Goal: Task Accomplishment & Management: Use online tool/utility

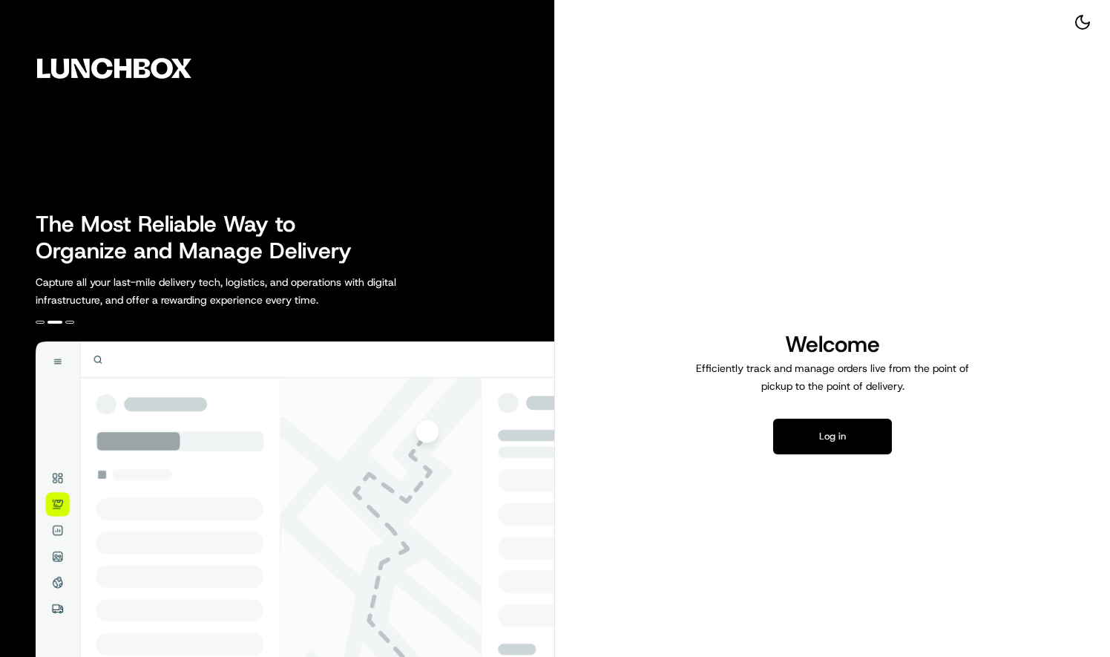
click at [806, 440] on button "Log in" at bounding box center [832, 437] width 119 height 36
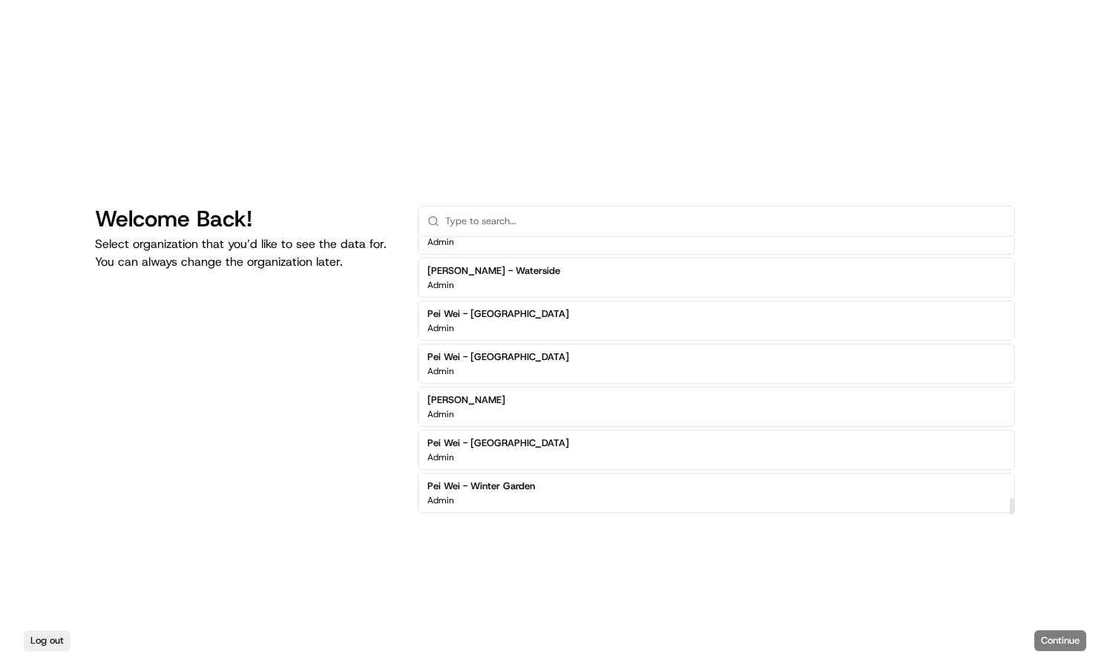
scroll to position [4235, 0]
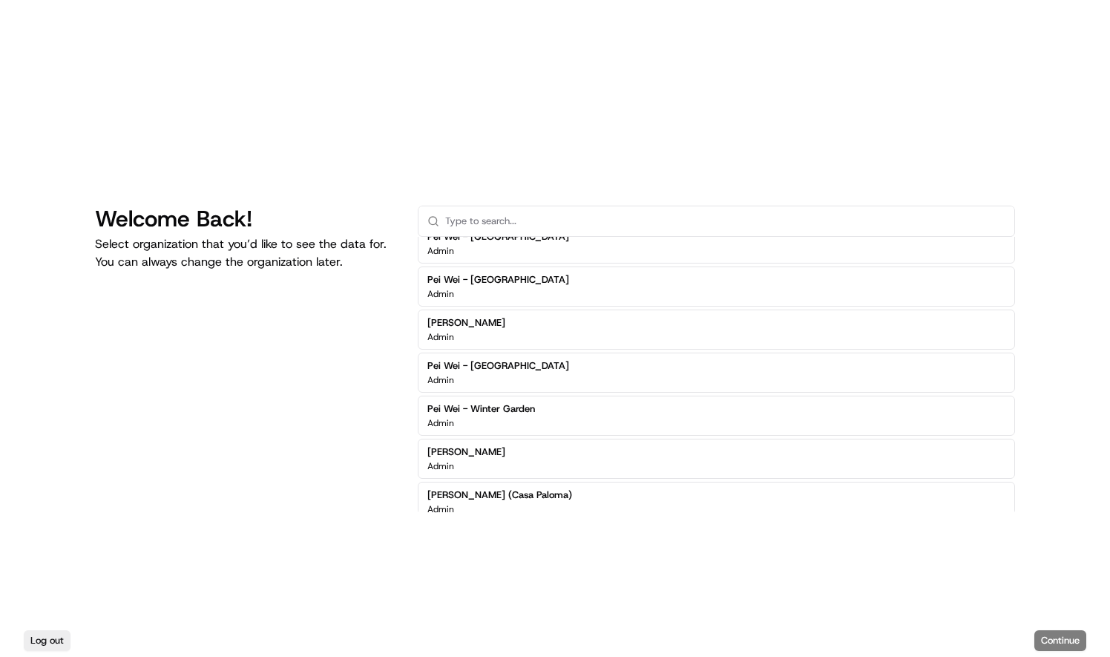
click at [461, 531] on h2 "Pei Wei Parent Org" at bounding box center [469, 537] width 82 height 13
click at [1059, 645] on button "Continue" at bounding box center [1061, 640] width 52 height 21
